Goal: Information Seeking & Learning: Find specific fact

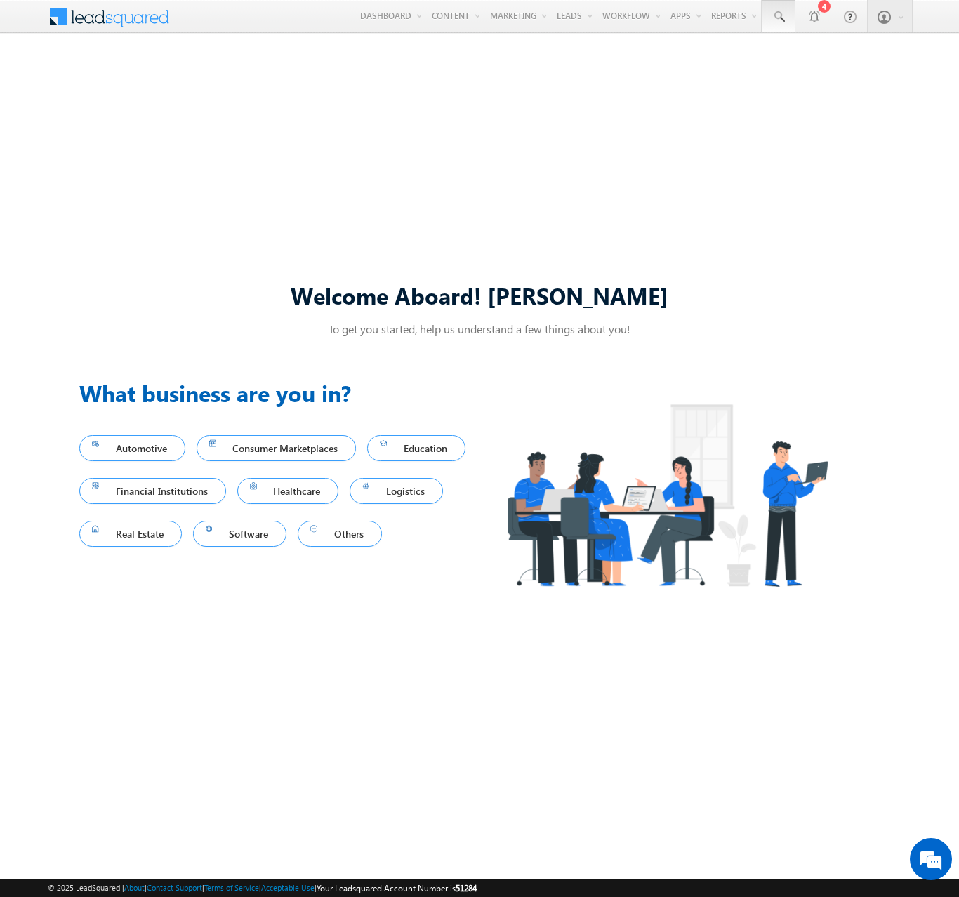
click at [778, 17] on span at bounding box center [778, 17] width 14 height 14
type input "8991291493"
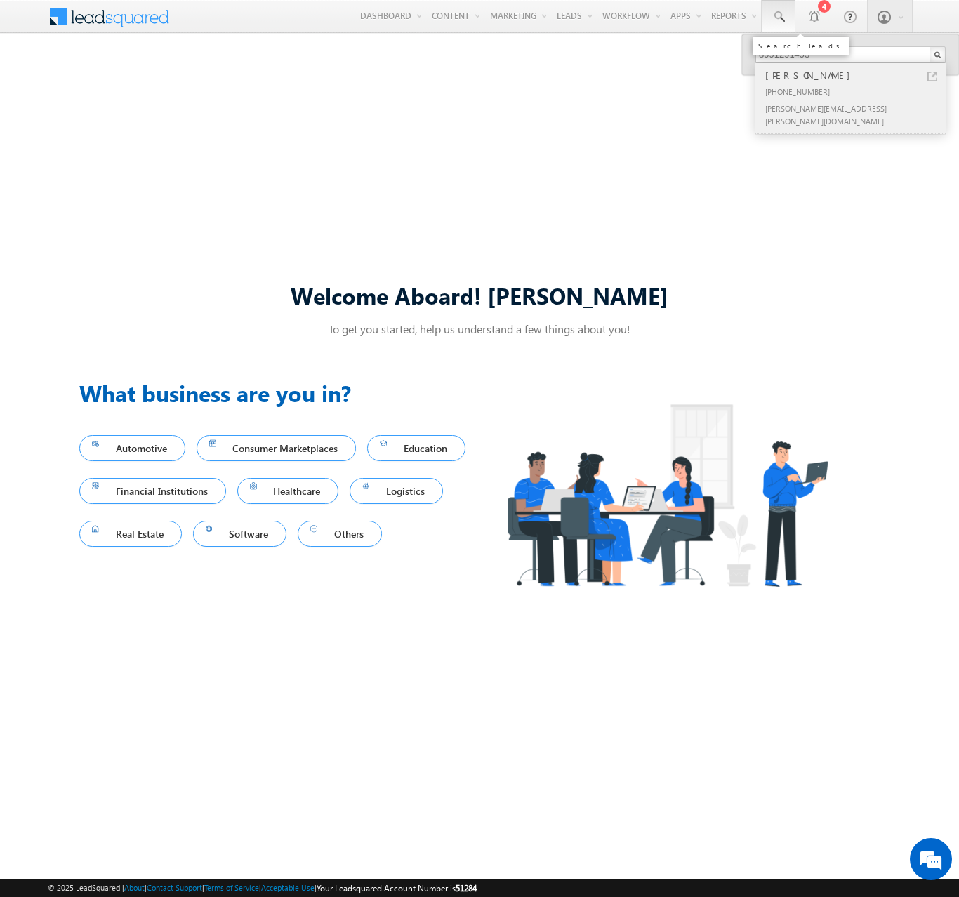
click at [856, 75] on div "[PERSON_NAME]" at bounding box center [856, 74] width 188 height 15
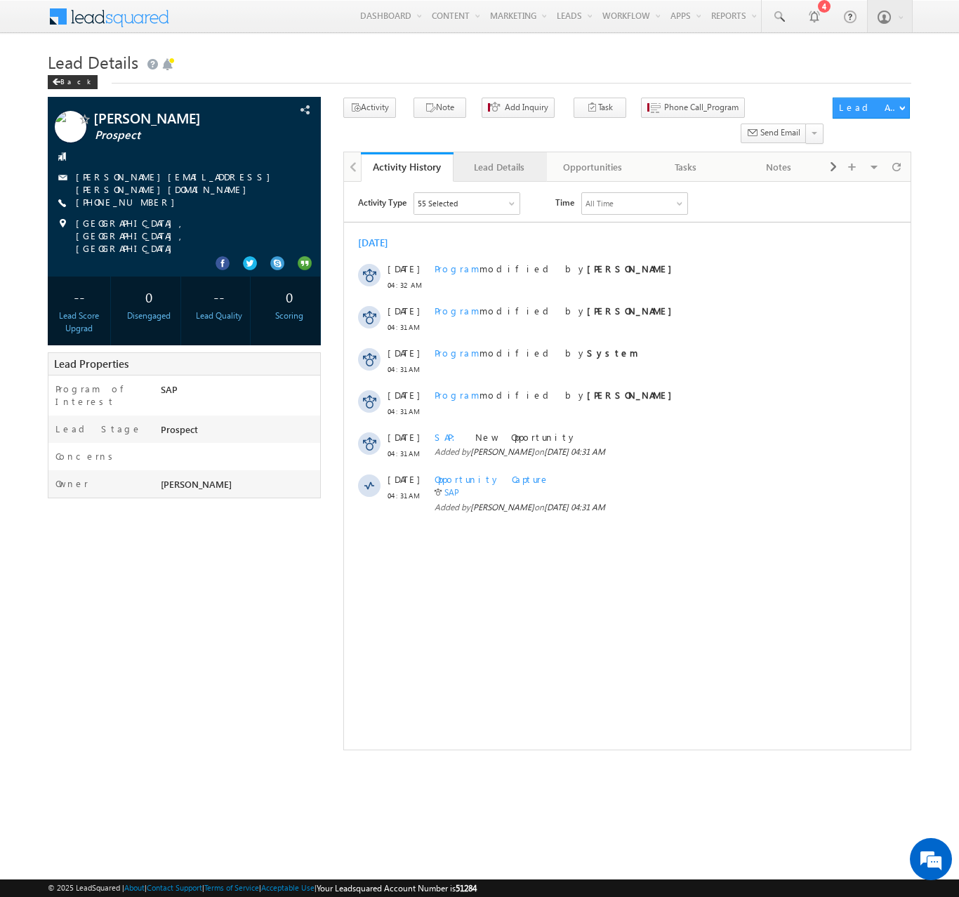
click at [499, 159] on div "Lead Details" at bounding box center [499, 167] width 69 height 17
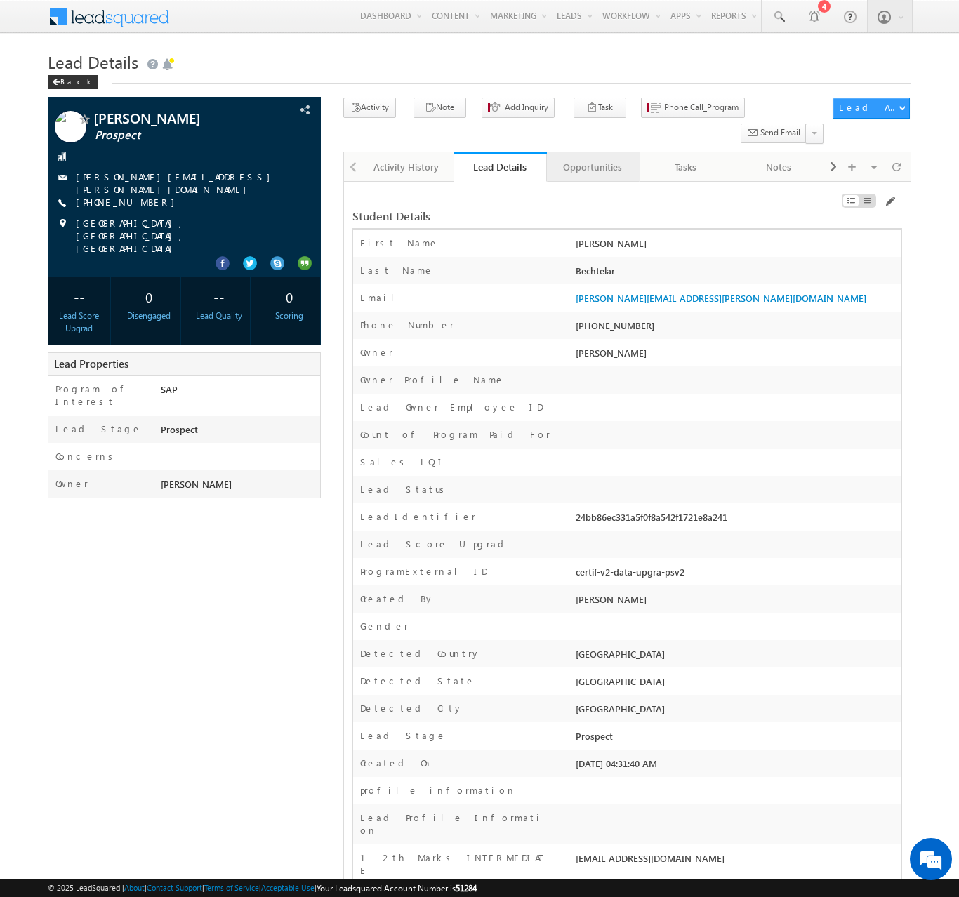
click at [592, 159] on div "Opportunities" at bounding box center [592, 167] width 69 height 17
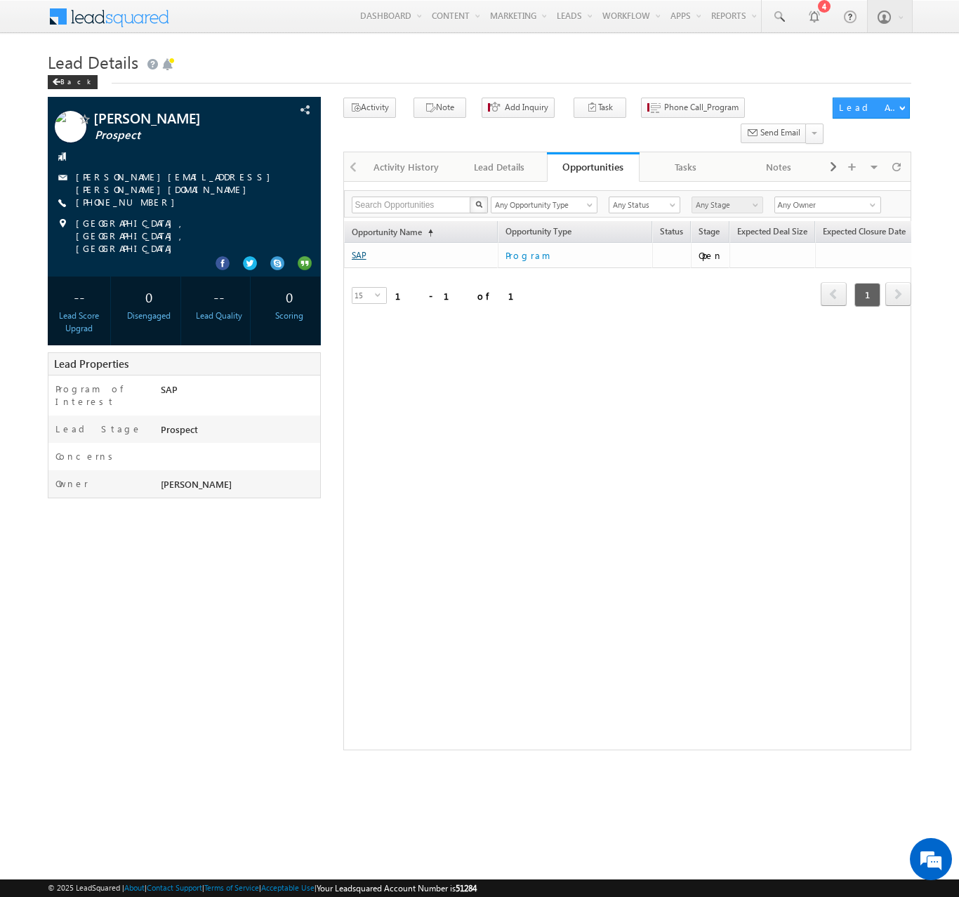
click at [359, 250] on link "SAP" at bounding box center [359, 255] width 15 height 11
